Goal: Go to known website: Access a specific website the user already knows

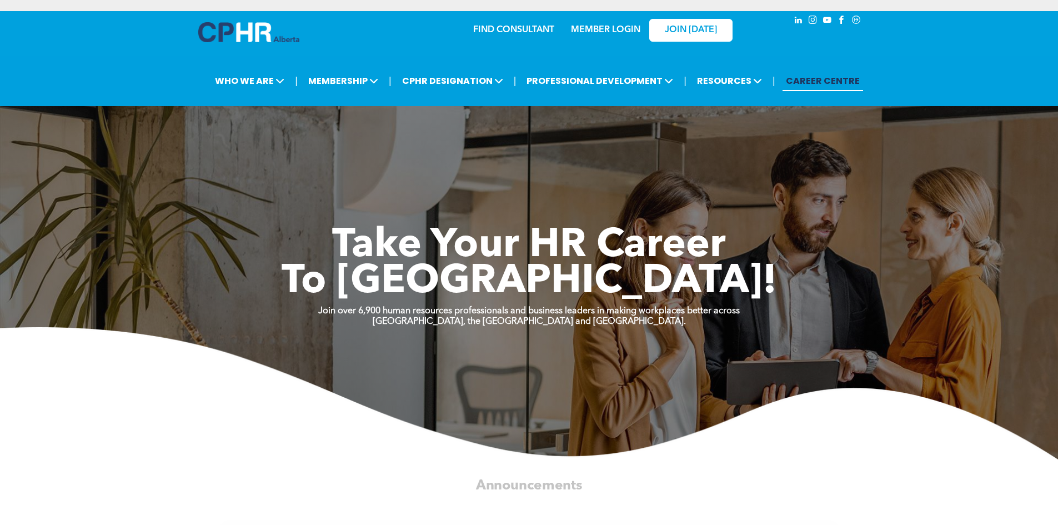
click at [610, 24] on div "MEMBER LOGIN" at bounding box center [605, 27] width 72 height 20
click at [606, 28] on link "MEMBER LOGIN" at bounding box center [605, 30] width 69 height 9
click at [610, 28] on link "MEMBER LOGIN" at bounding box center [605, 30] width 69 height 9
click at [607, 31] on link "MEMBER LOGIN" at bounding box center [605, 30] width 69 height 9
